Goal: Navigation & Orientation: Understand site structure

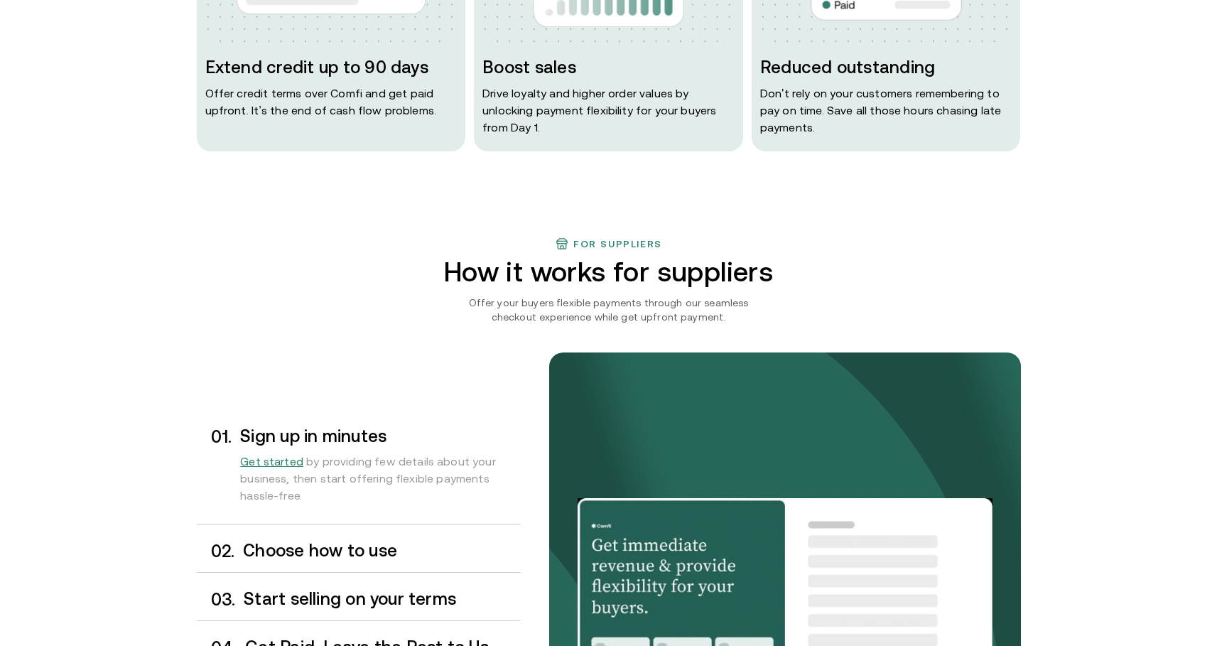
scroll to position [888, 0]
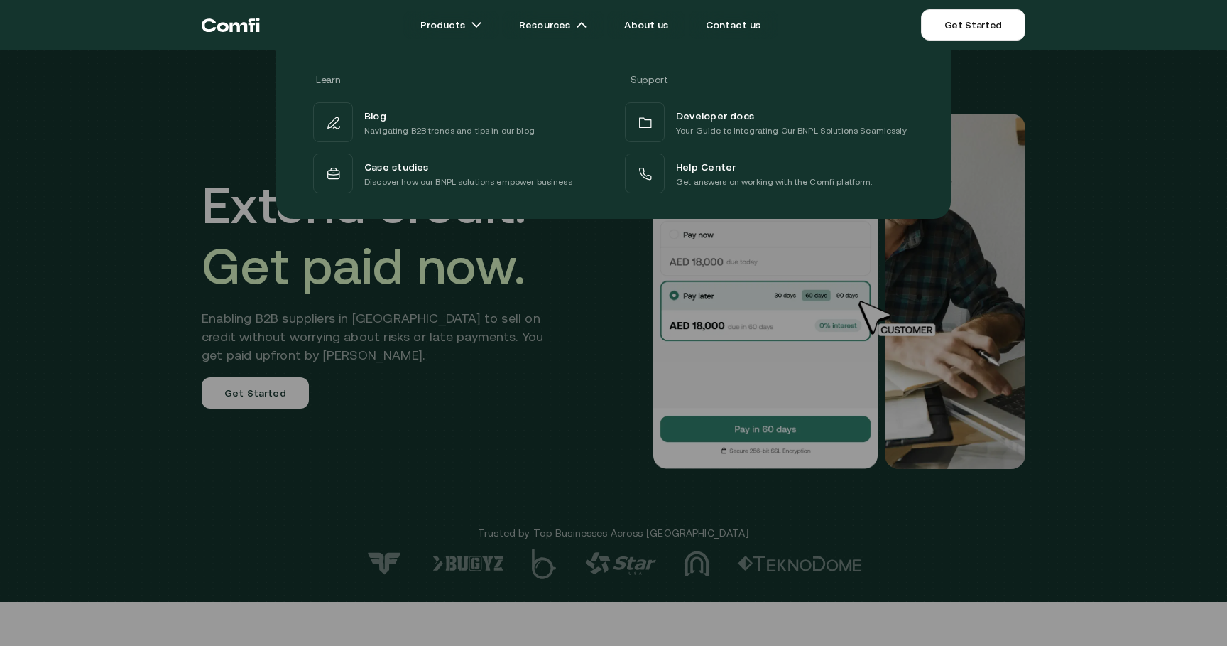
click at [576, 291] on div at bounding box center [613, 373] width 1227 height 646
click at [626, 394] on div at bounding box center [613, 373] width 1227 height 646
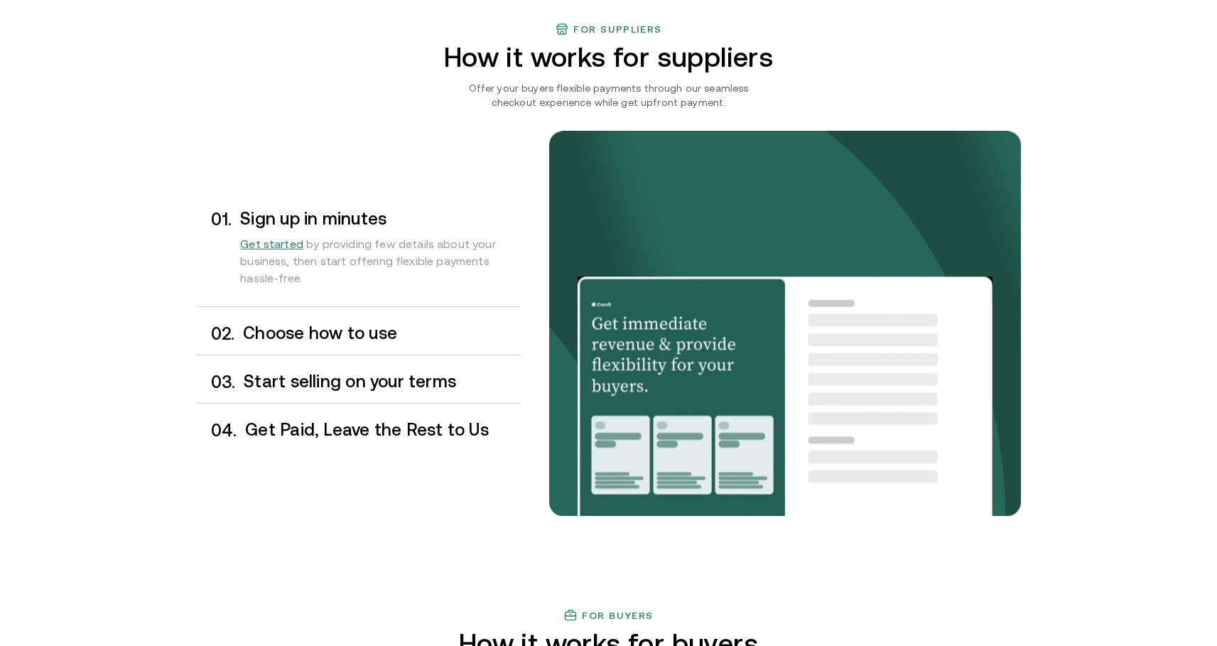
scroll to position [1089, 0]
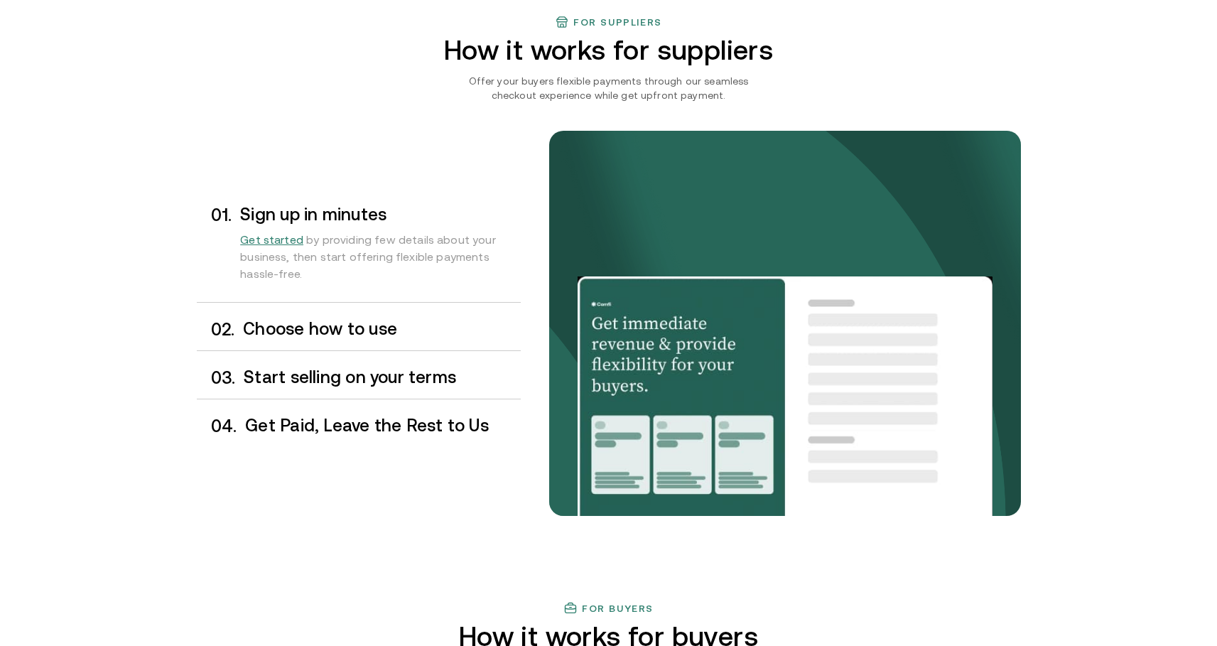
click at [445, 320] on h3 "Choose how to use" at bounding box center [381, 329] width 277 height 18
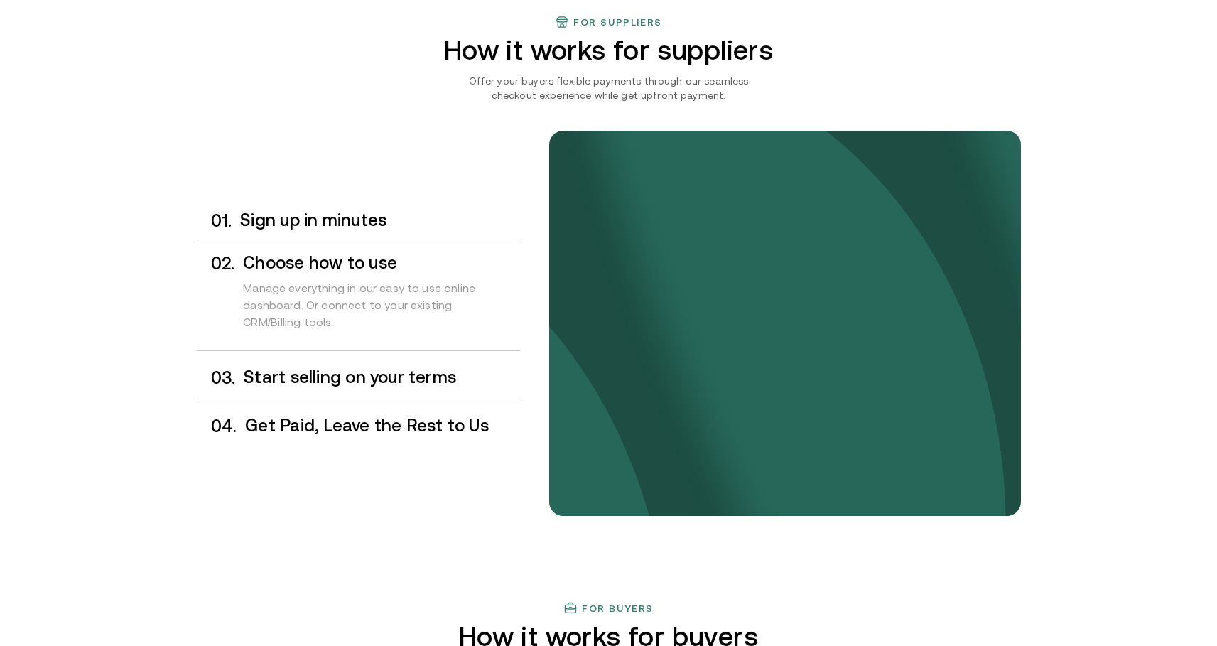
click at [447, 368] on h3 "Start selling on your terms" at bounding box center [382, 377] width 276 height 18
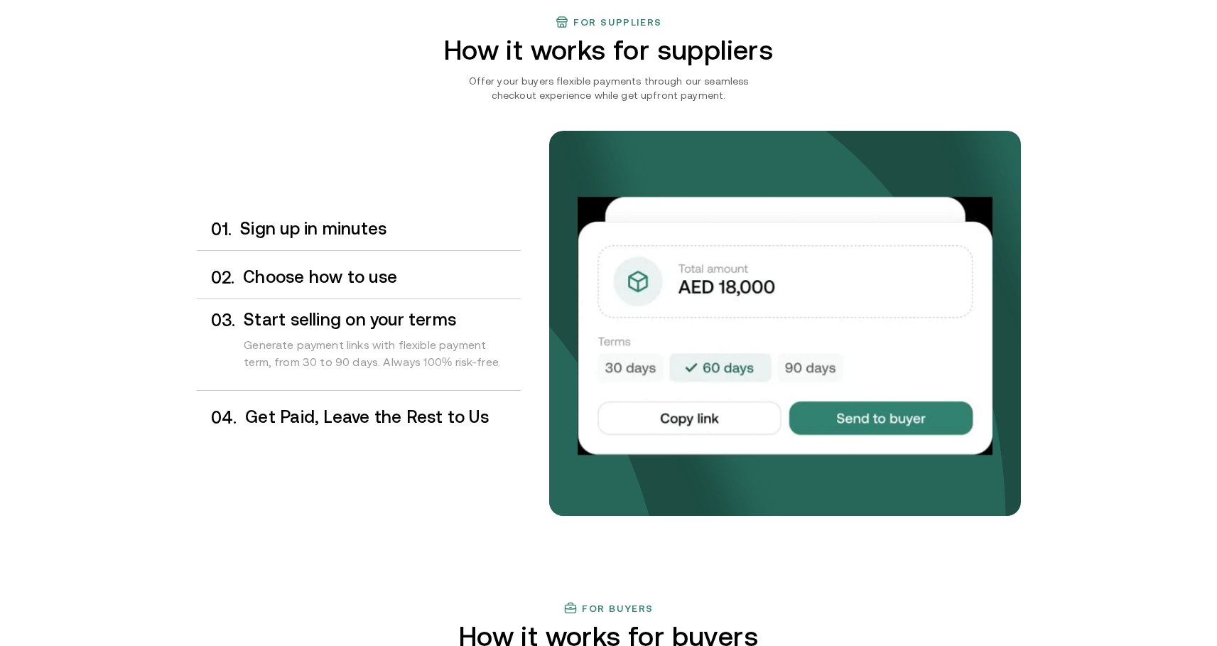
click at [447, 408] on h3 "Get Paid, Leave the Rest to Us" at bounding box center [382, 417] width 275 height 18
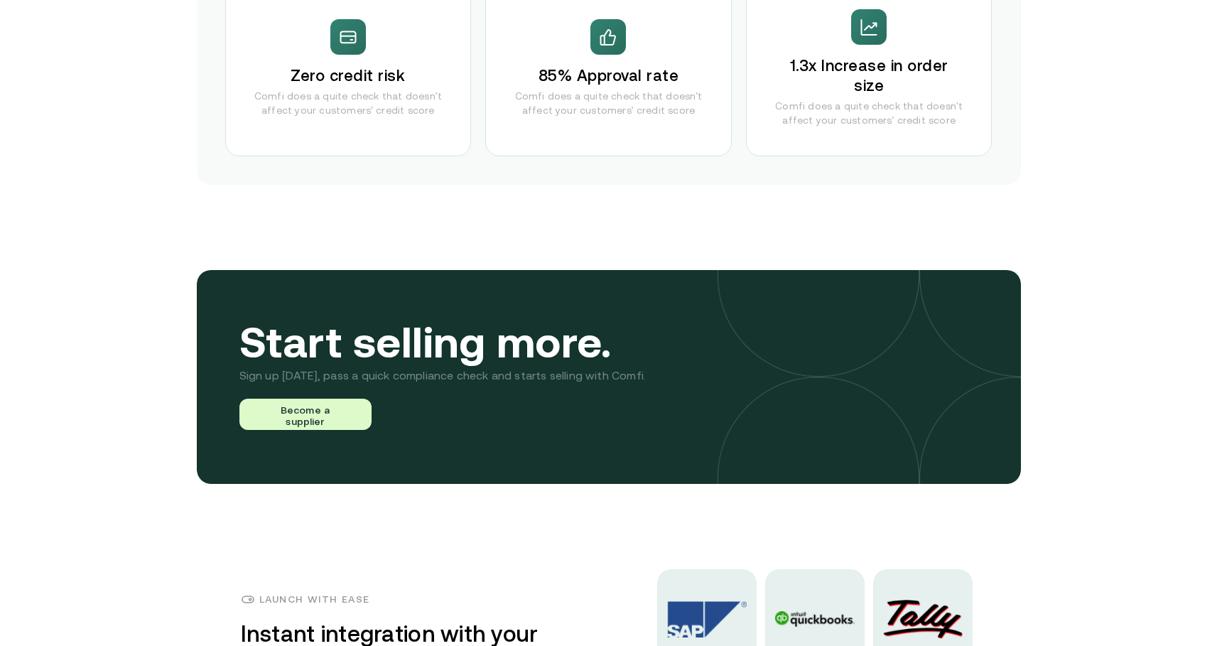
scroll to position [2784, 0]
